Goal: Obtain resource: Download file/media

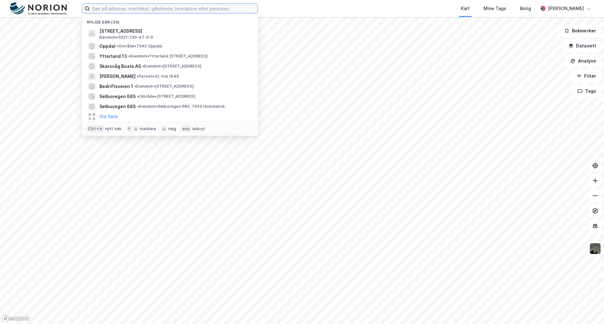
click at [181, 5] on input at bounding box center [174, 8] width 168 height 9
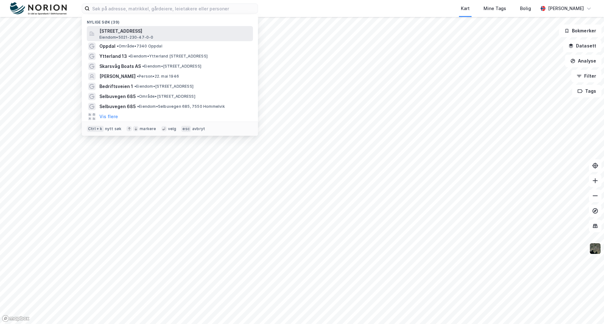
click at [164, 32] on span "[STREET_ADDRESS]" at bounding box center [174, 31] width 151 height 8
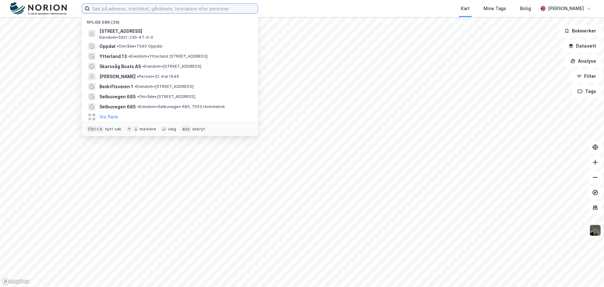
click at [113, 6] on input at bounding box center [174, 8] width 168 height 9
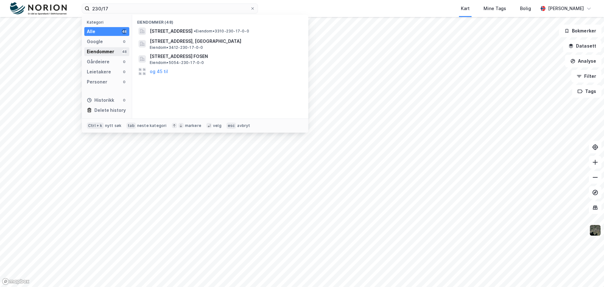
click at [117, 51] on div "Eiendommer 48" at bounding box center [106, 51] width 45 height 9
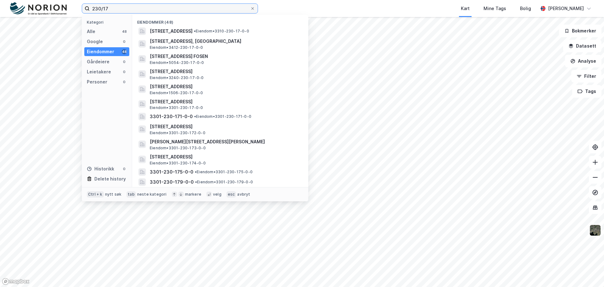
click at [110, 8] on input "230/17" at bounding box center [170, 8] width 160 height 9
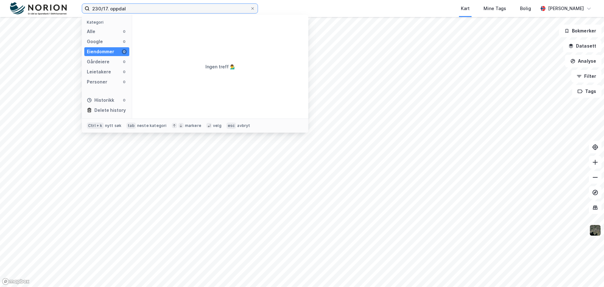
click at [110, 10] on input "230/17. oppdal" at bounding box center [170, 8] width 160 height 9
click at [128, 9] on input "230/17, oppdal" at bounding box center [170, 8] width 160 height 9
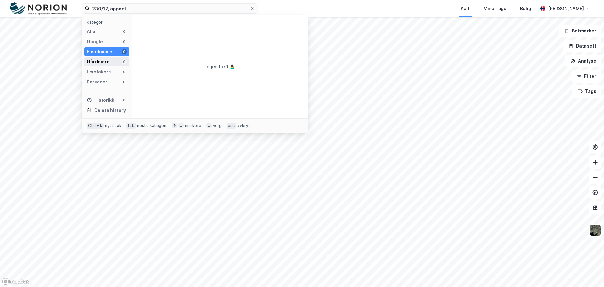
click at [113, 60] on div "Gårdeiere 0" at bounding box center [106, 61] width 45 height 9
click at [114, 54] on div "Eiendommer 0" at bounding box center [106, 51] width 45 height 9
click at [108, 32] on div "Alle 0" at bounding box center [106, 31] width 45 height 9
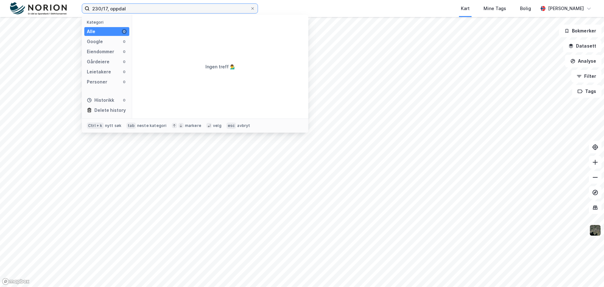
click at [128, 8] on input "230/17, oppdal" at bounding box center [170, 8] width 160 height 9
click at [131, 11] on input "230/17, oppdal" at bounding box center [170, 8] width 160 height 9
click at [109, 40] on div "Google 0" at bounding box center [106, 41] width 45 height 9
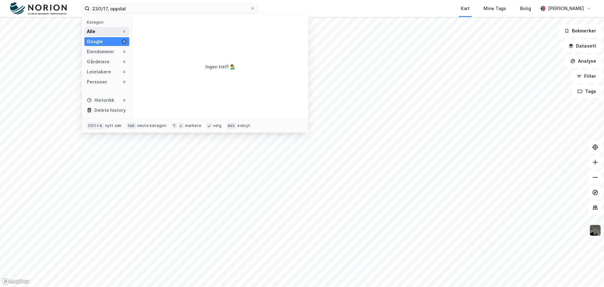
click at [109, 30] on div "Alle 0" at bounding box center [106, 31] width 45 height 9
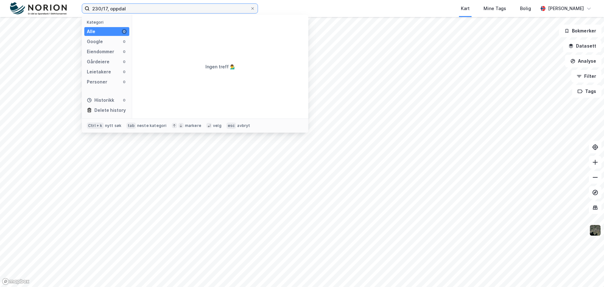
click at [91, 10] on input "230/17, oppdal" at bounding box center [170, 8] width 160 height 9
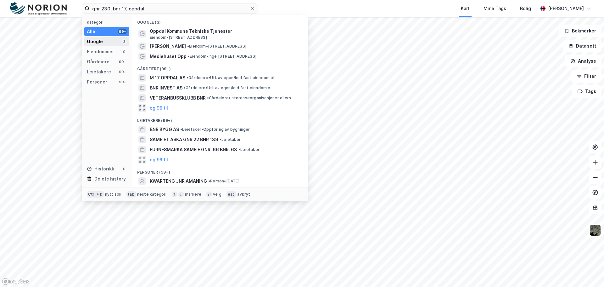
click at [115, 41] on div "Google 3" at bounding box center [106, 41] width 45 height 9
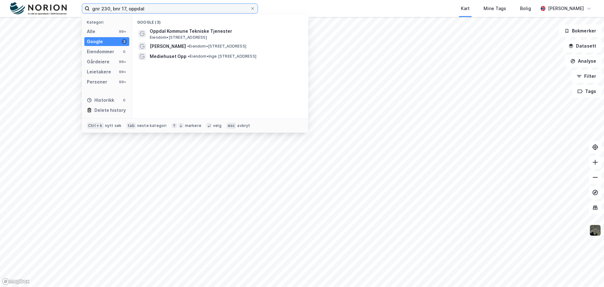
drag, startPoint x: 148, startPoint y: 8, endPoint x: 91, endPoint y: 10, distance: 57.0
click at [91, 10] on input "gnr 230, bnr 17, oppdal" at bounding box center [170, 8] width 160 height 9
click at [127, 6] on input "gnr 230, bnr 17, oppdal" at bounding box center [170, 8] width 160 height 9
drag, startPoint x: 144, startPoint y: 8, endPoint x: 74, endPoint y: 9, distance: 70.1
click at [75, 11] on div "gnr 230, bnr 17, oppdal Kategori Alle 99+ Google 3 Eiendommer 0 Gårdeiere 99+ L…" at bounding box center [302, 8] width 604 height 17
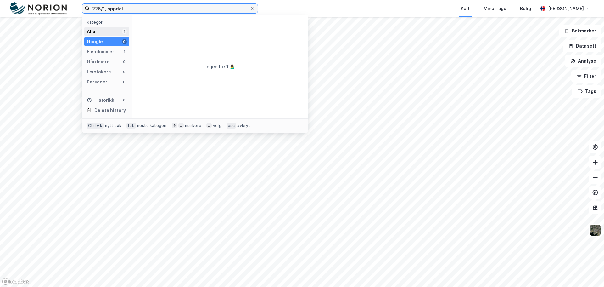
type input "226/1, oppdal"
click at [114, 31] on div "Alle 1" at bounding box center [106, 31] width 45 height 9
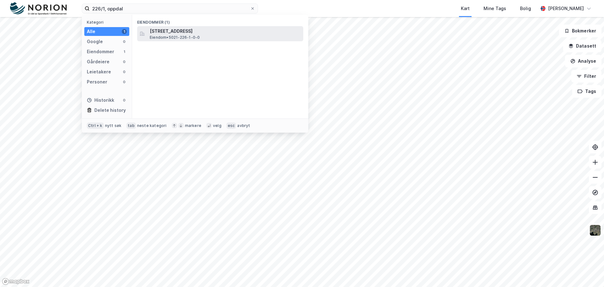
click at [164, 28] on span "Gjevillvassvegen 330, 7340, OPPDAL, OPPDAL" at bounding box center [225, 31] width 151 height 8
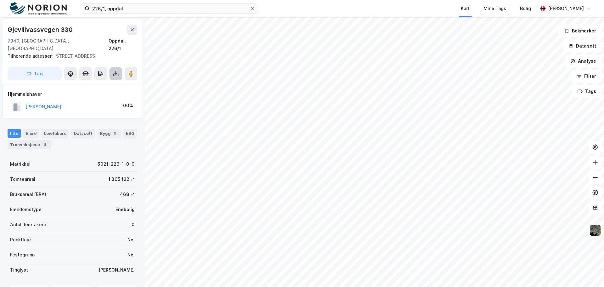
click at [115, 70] on icon at bounding box center [116, 73] width 6 height 6
click at [85, 84] on div "Last ned grunnbok" at bounding box center [84, 86] width 36 height 5
